Goal: Transaction & Acquisition: Obtain resource

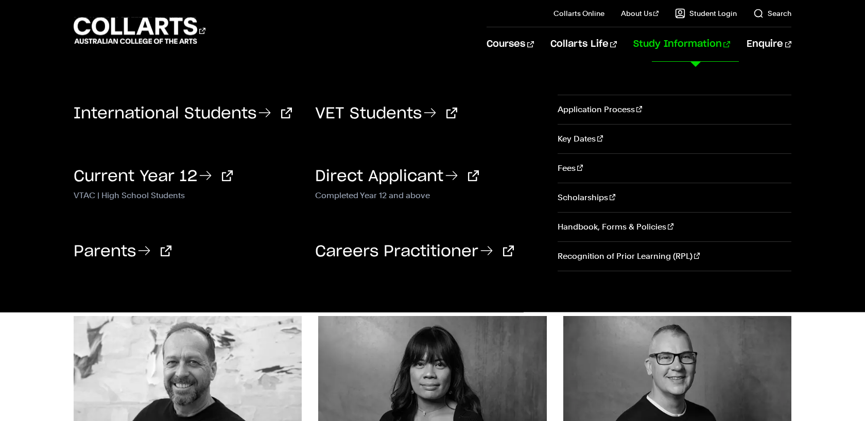
scroll to position [1153, 0]
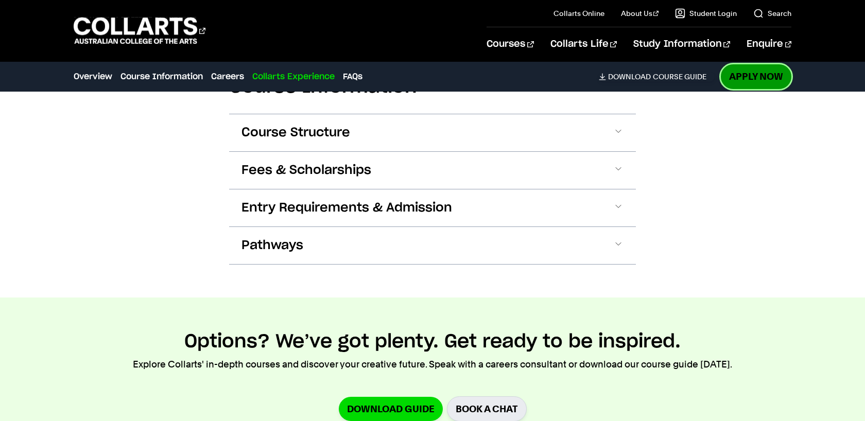
click at [767, 72] on link "Apply Now" at bounding box center [755, 76] width 70 height 24
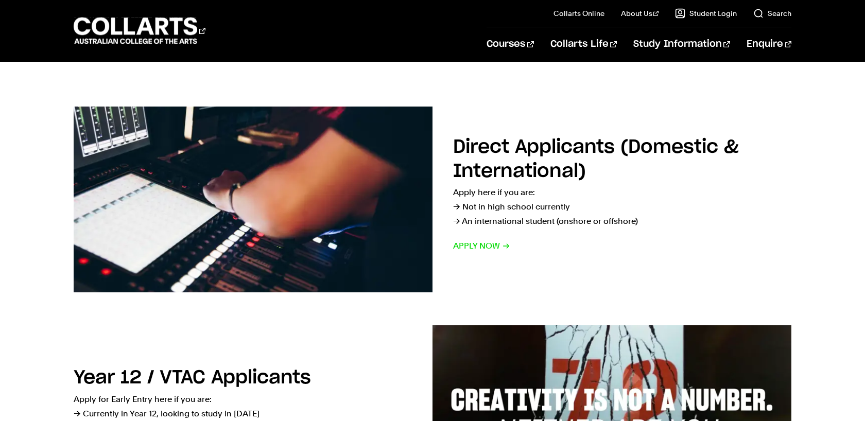
scroll to position [148, 0]
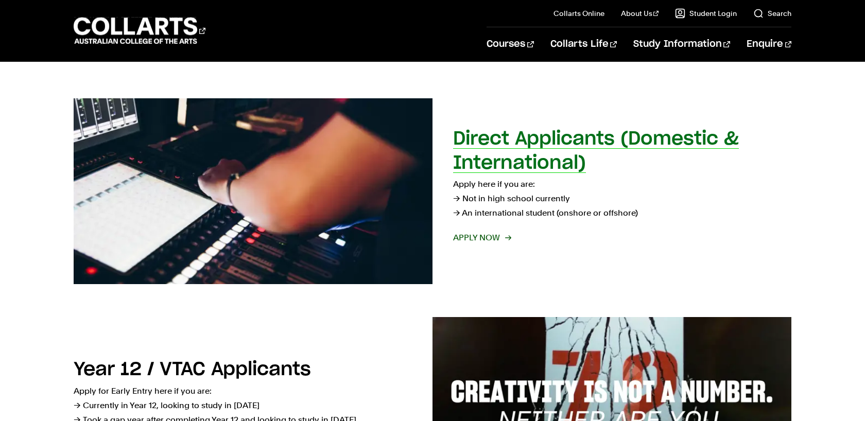
click at [493, 237] on span "Apply now" at bounding box center [481, 238] width 57 height 14
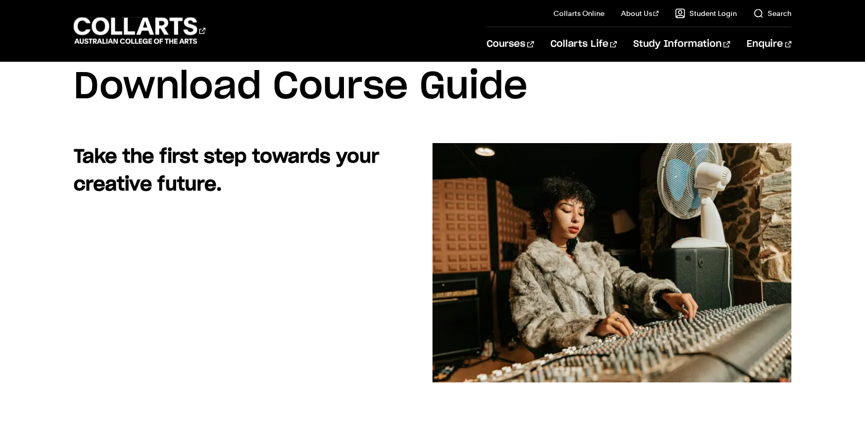
scroll to position [43, 0]
